Goal: Task Accomplishment & Management: Manage account settings

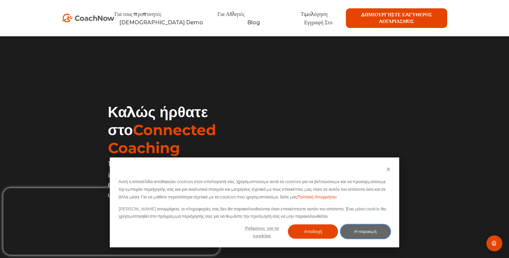
click at [354, 234] on button "Η παρακμή" at bounding box center [365, 231] width 50 height 14
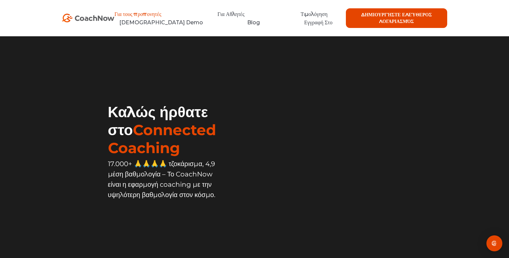
click at [146, 14] on link "Για τους προπονητές" at bounding box center [137, 14] width 47 height 6
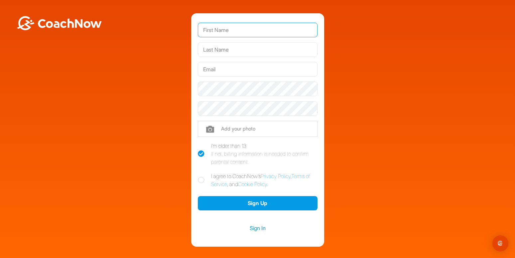
click at [205, 29] on input "text" at bounding box center [258, 30] width 120 height 15
click at [198, 179] on icon at bounding box center [201, 179] width 7 height 7
click at [198, 176] on input "I agree to CoachNow's Privacy Policy , Terms of Service , and Cookie Policy ." at bounding box center [200, 174] width 4 height 4
checkbox input "true"
click at [202, 30] on input "text" at bounding box center [258, 30] width 120 height 15
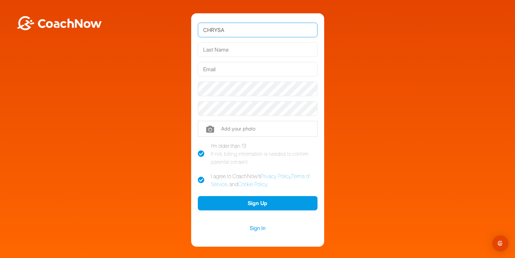
type input "CHRYSA"
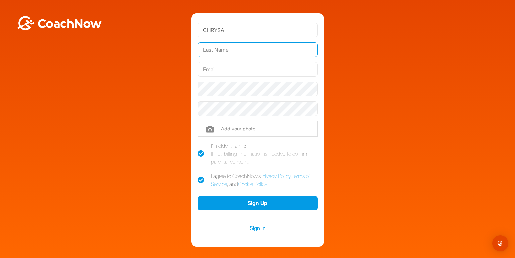
click at [201, 49] on input "text" at bounding box center [258, 49] width 120 height 15
type input "NAKI"
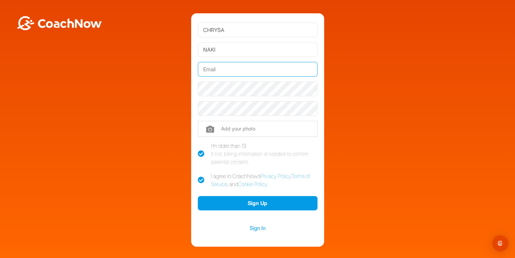
click at [198, 69] on input "text" at bounding box center [258, 69] width 120 height 15
type input "ν"
type input "[EMAIL_ADDRESS][DOMAIN_NAME]"
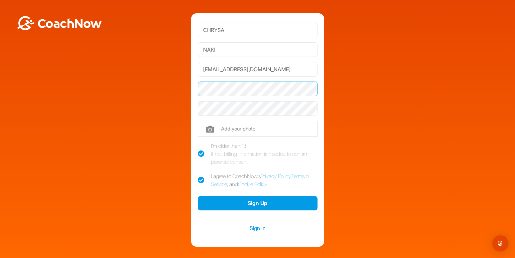
click at [198, 196] on button "Sign Up" at bounding box center [258, 203] width 120 height 14
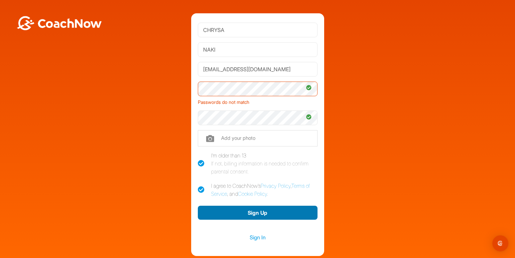
click at [240, 215] on button "Sign Up" at bounding box center [258, 212] width 120 height 14
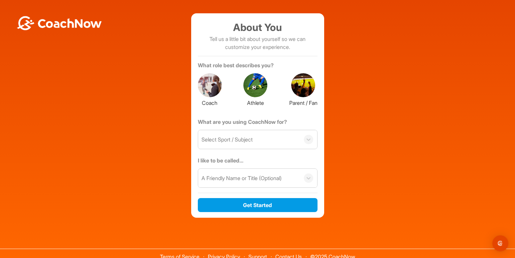
click at [212, 89] on div at bounding box center [210, 85] width 24 height 24
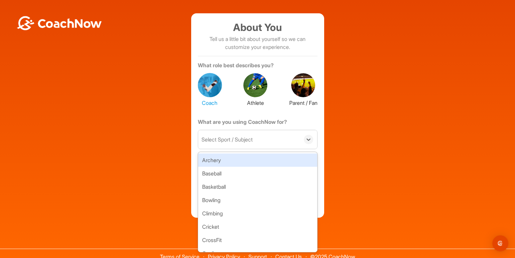
click at [310, 141] on div at bounding box center [308, 139] width 17 height 9
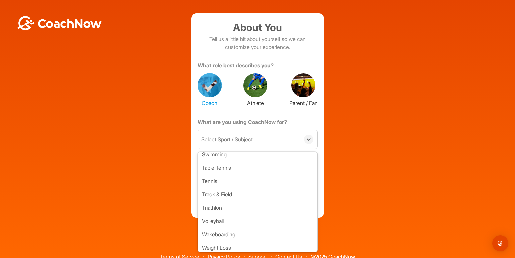
scroll to position [406, 0]
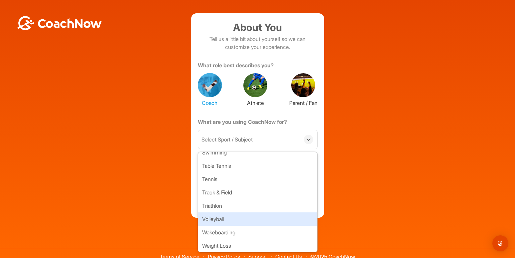
click at [225, 223] on div "Volleyball" at bounding box center [257, 218] width 119 height 13
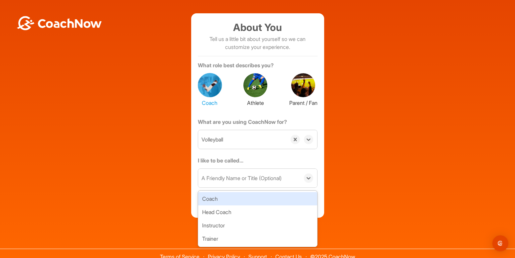
click at [210, 178] on div "A Friendly Name or Title (Optional)" at bounding box center [241, 178] width 80 height 8
click at [207, 197] on div "Coach" at bounding box center [257, 198] width 119 height 13
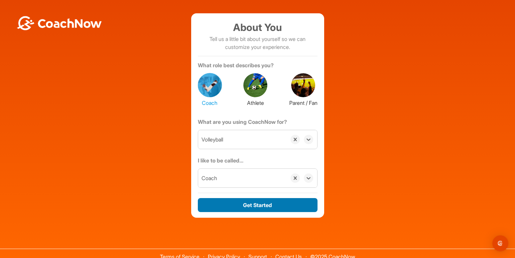
click at [243, 204] on button "Get Started" at bounding box center [258, 205] width 120 height 14
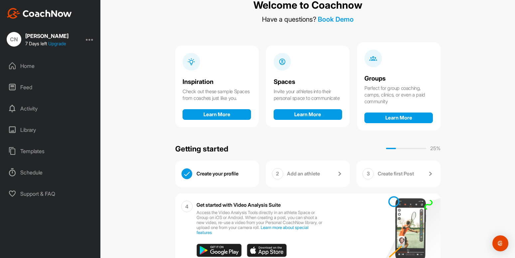
scroll to position [28, 0]
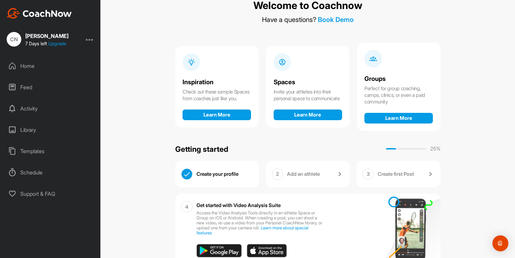
click at [27, 88] on div "Feed" at bounding box center [51, 87] width 94 height 17
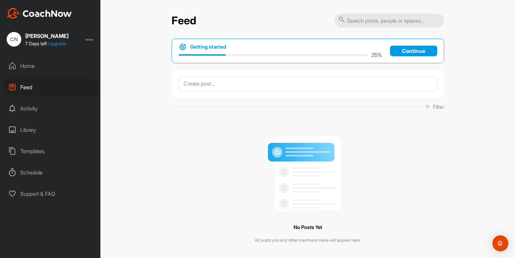
click at [345, 19] on input "text" at bounding box center [389, 21] width 110 height 14
click at [31, 153] on div "Templates" at bounding box center [51, 151] width 94 height 17
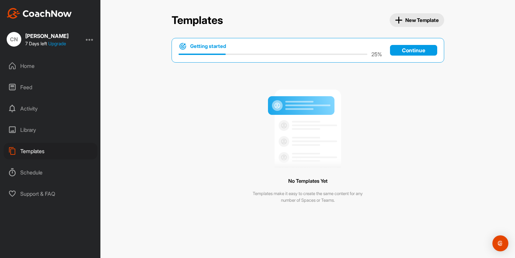
click at [24, 89] on div "Feed" at bounding box center [51, 87] width 94 height 17
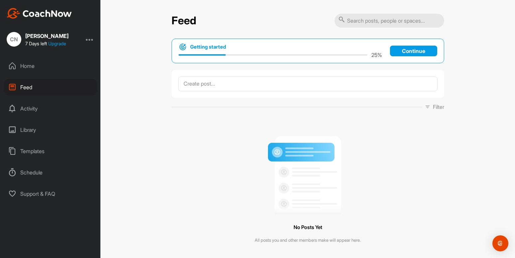
click at [24, 66] on div "Home" at bounding box center [51, 65] width 94 height 17
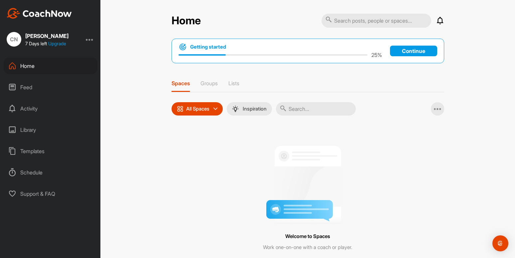
click at [398, 48] on p "Continue" at bounding box center [413, 51] width 47 height 11
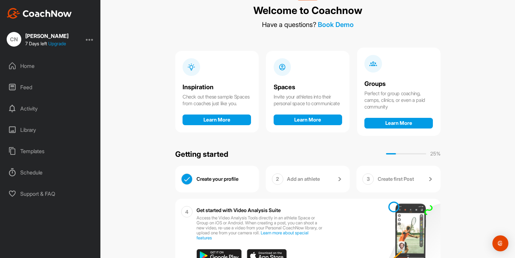
scroll to position [50, 0]
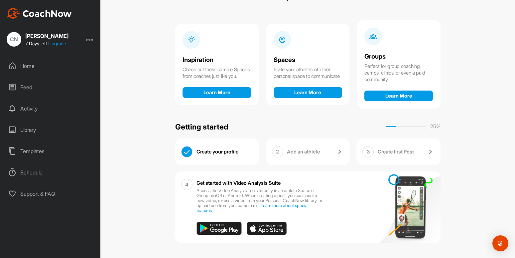
click at [287, 153] on p "Add an athlete" at bounding box center [303, 151] width 33 height 7
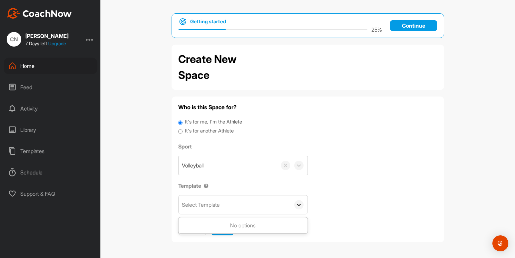
click at [298, 204] on icon at bounding box center [299, 205] width 4 height 2
click at [208, 205] on div "Select Template" at bounding box center [201, 204] width 38 height 8
click at [29, 152] on div "Templates" at bounding box center [51, 151] width 94 height 17
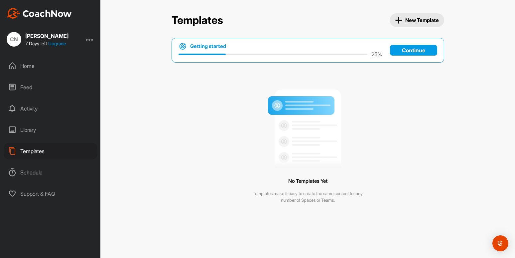
click at [395, 18] on icon "button" at bounding box center [399, 20] width 8 height 8
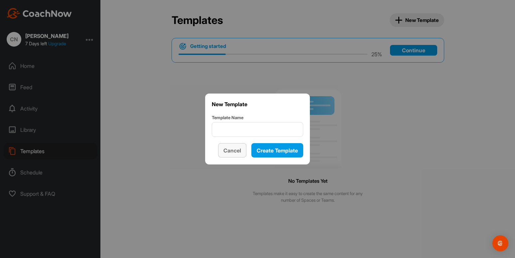
click at [235, 152] on span "Cancel" at bounding box center [232, 150] width 18 height 7
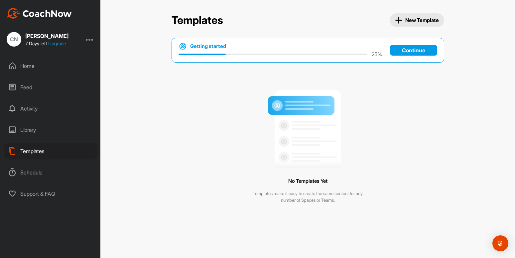
click at [409, 49] on p "Continue" at bounding box center [413, 50] width 47 height 11
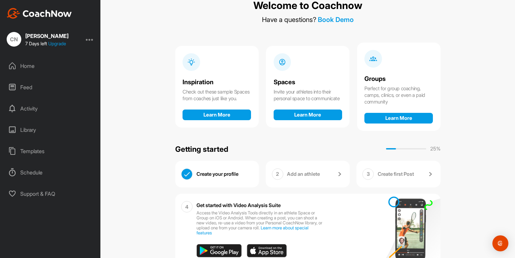
scroll to position [28, 0]
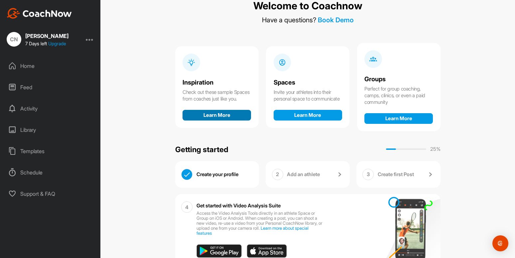
click at [211, 115] on button "Learn More" at bounding box center [216, 115] width 68 height 11
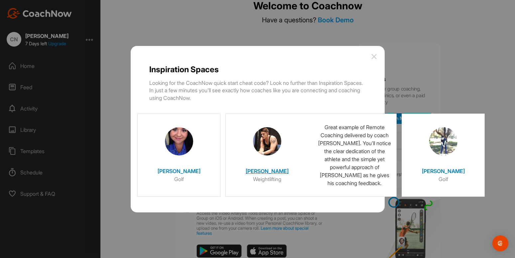
click at [264, 141] on img at bounding box center [267, 141] width 28 height 28
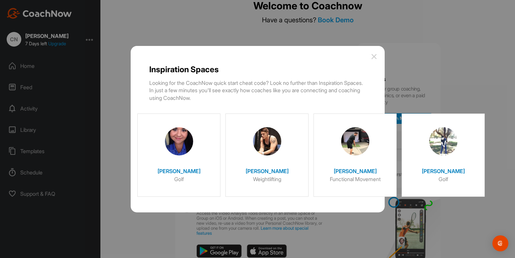
click at [373, 56] on img at bounding box center [374, 56] width 8 height 8
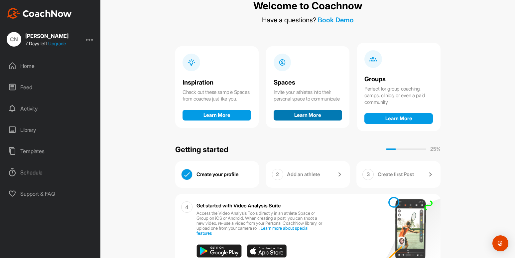
click at [305, 116] on button "Learn More" at bounding box center [307, 115] width 68 height 11
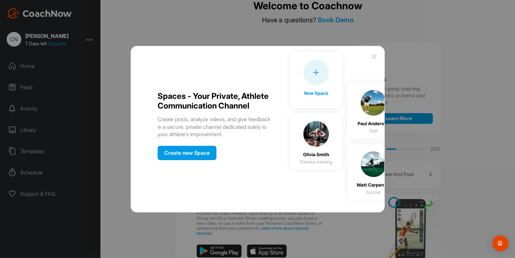
click at [314, 133] on img at bounding box center [333, 125] width 101 height 159
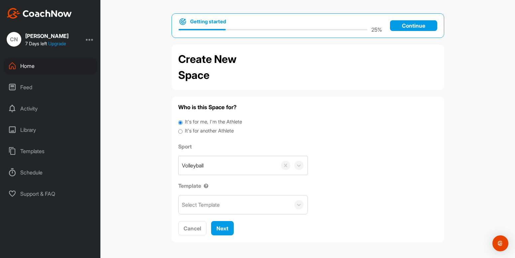
click at [25, 86] on div "Feed" at bounding box center [51, 87] width 94 height 17
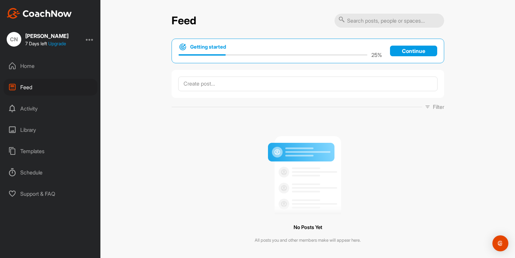
click at [26, 65] on div "Home" at bounding box center [51, 65] width 94 height 17
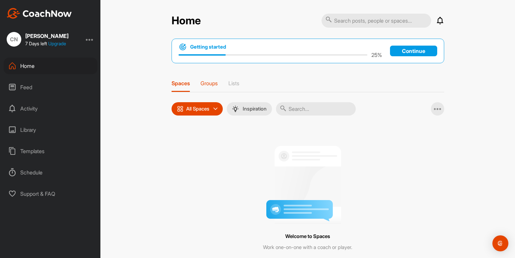
click at [205, 82] on p "Groups" at bounding box center [208, 83] width 17 height 7
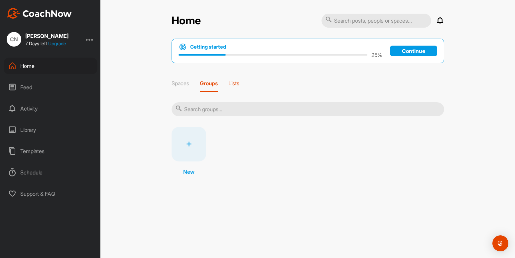
click at [235, 82] on p "Lists" at bounding box center [233, 83] width 11 height 7
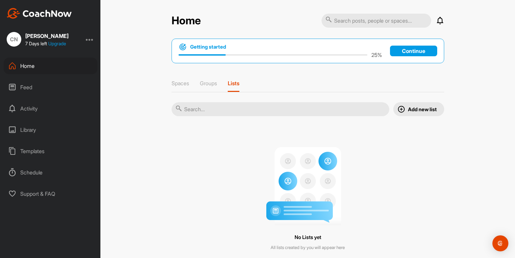
click at [90, 39] on div at bounding box center [90, 39] width 8 height 8
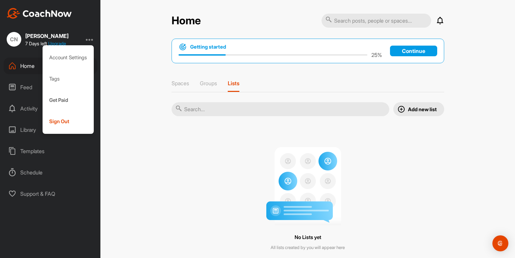
click at [90, 39] on div at bounding box center [90, 39] width 8 height 8
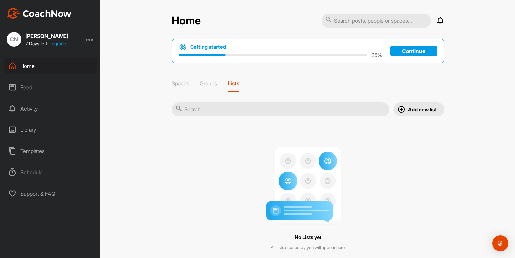
click at [13, 12] on img at bounding box center [39, 13] width 65 height 11
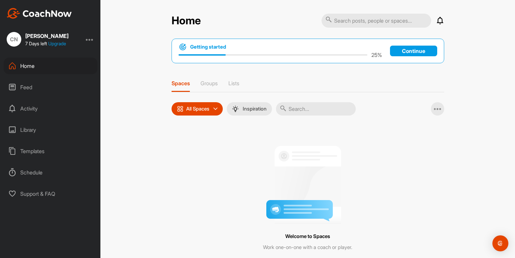
click at [13, 12] on img at bounding box center [39, 13] width 65 height 11
click at [90, 40] on div at bounding box center [90, 39] width 8 height 8
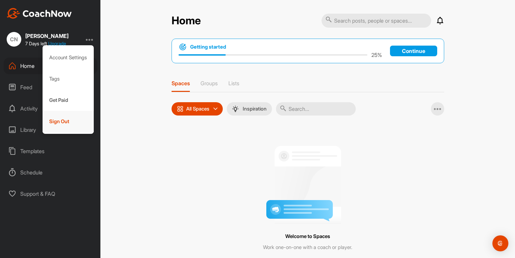
click at [57, 120] on div "Sign Out" at bounding box center [69, 121] width 52 height 21
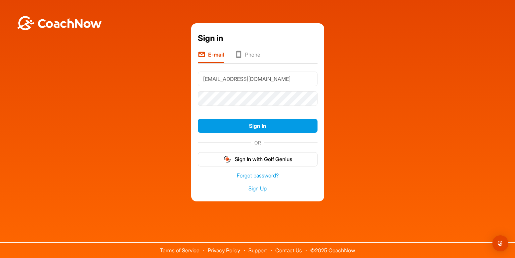
type input "[EMAIL_ADDRESS][DOMAIN_NAME]"
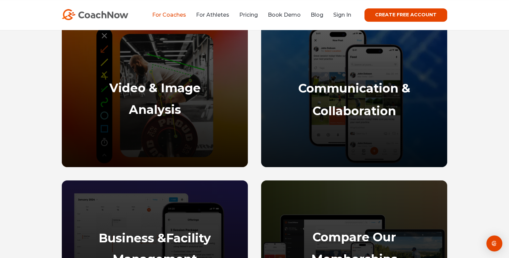
scroll to position [339, 0]
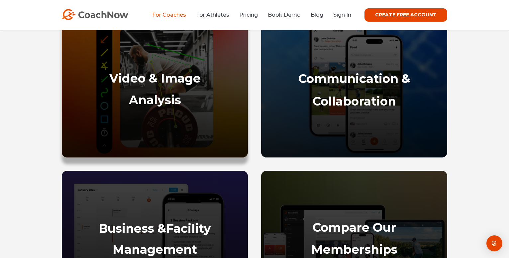
click at [172, 85] on strong "Video & Image" at bounding box center [154, 78] width 91 height 15
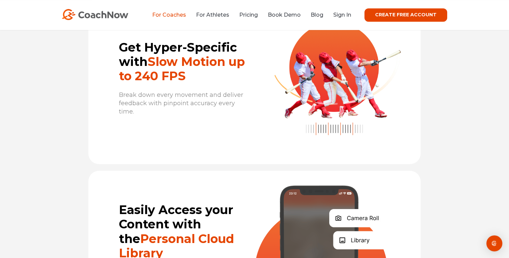
scroll to position [1736, 0]
